Goal: Navigation & Orientation: Understand site structure

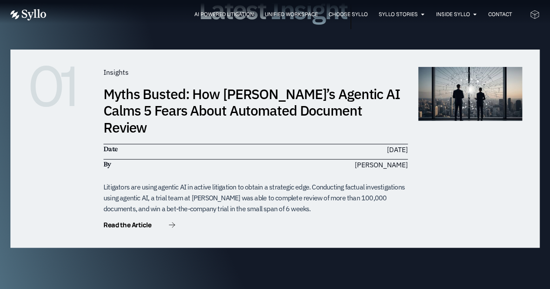
scroll to position [2445, 0]
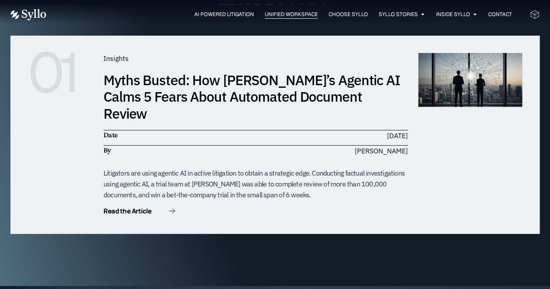
click at [269, 13] on span "Unified Workspace" at bounding box center [291, 14] width 53 height 8
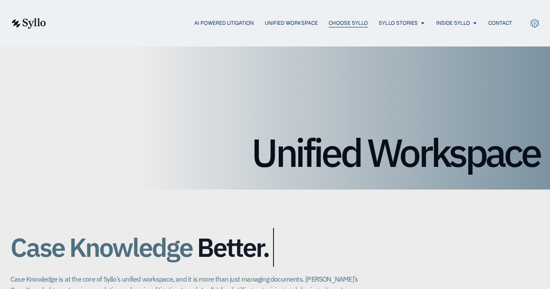
click at [352, 24] on span "Choose Syllo" at bounding box center [348, 23] width 39 height 8
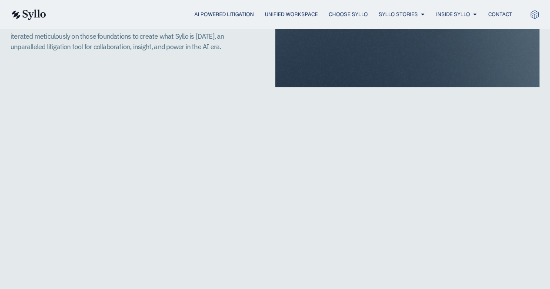
scroll to position [462, 0]
